Goal: Information Seeking & Learning: Learn about a topic

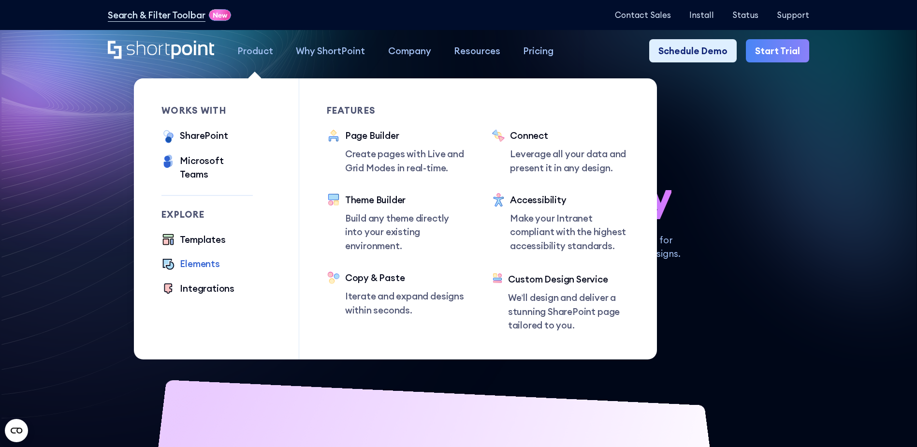
click at [195, 259] on div "Elements" at bounding box center [200, 264] width 40 height 14
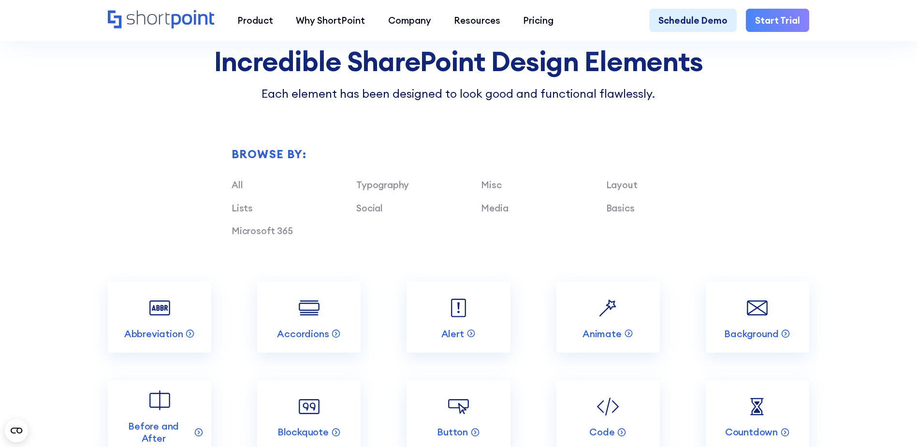
scroll to position [995, 0]
click at [495, 213] on link "Media" at bounding box center [494, 208] width 27 height 12
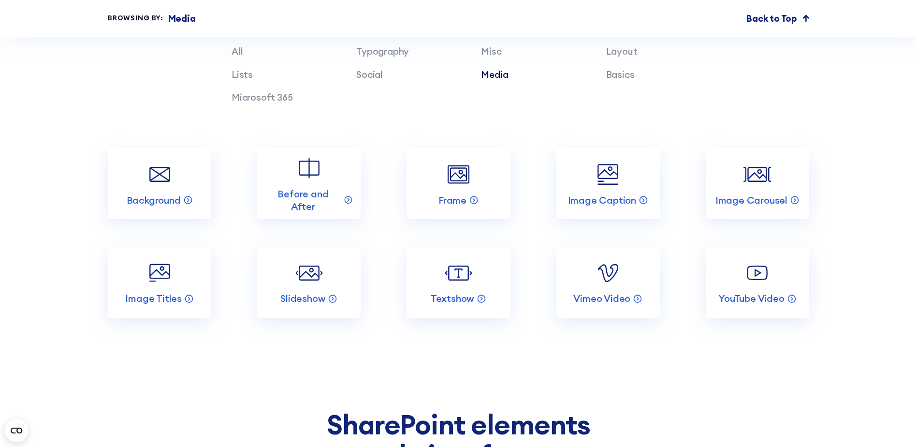
scroll to position [1128, 0]
click at [604, 304] on p "Vimeo Video" at bounding box center [601, 298] width 57 height 13
